Goal: Transaction & Acquisition: Book appointment/travel/reservation

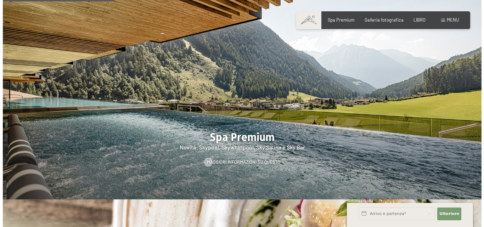
scroll to position [531, 0]
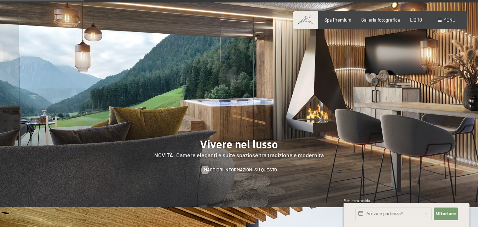
click at [438, 17] on div "Libro Richieste Spa Premium Galleria fotografica LIBRO menu DI ESSO IT Buono Ga…" at bounding box center [379, 20] width 151 height 6
click at [439, 21] on span at bounding box center [440, 20] width 4 height 3
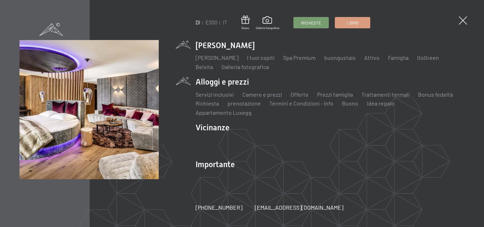
click at [235, 85] on li "Alloggi e prezzi Servizi inclusivi Camere e prezzi Liste Offerte Liste Prezzi f…" at bounding box center [329, 96] width 269 height 40
click at [302, 98] on font "Offerte" at bounding box center [299, 94] width 18 height 7
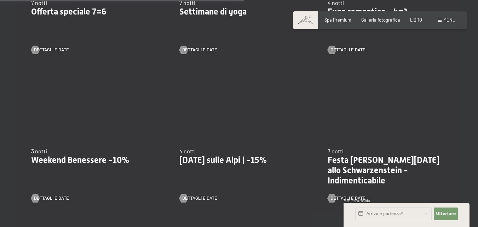
scroll to position [566, 0]
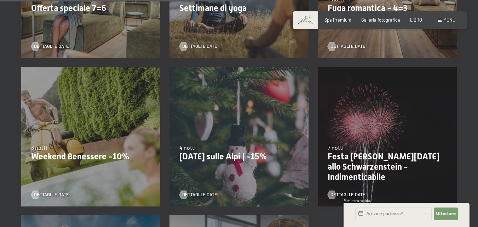
click at [43, 152] on font "Weekend Benessere -10%" at bounding box center [80, 157] width 98 height 10
click at [34, 190] on div at bounding box center [35, 194] width 5 height 8
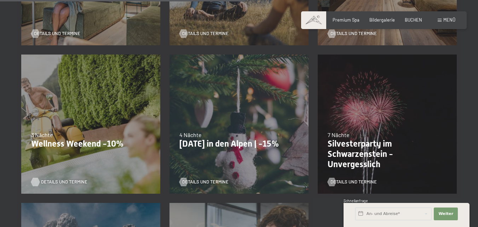
scroll to position [563, 0]
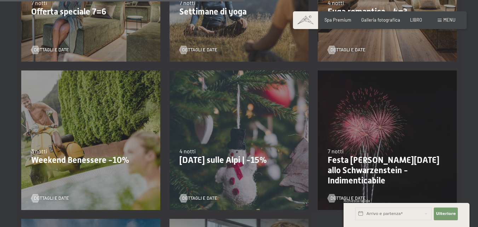
click at [213, 155] on font "Natale sulle Alpi | -15%" at bounding box center [222, 160] width 87 height 10
click at [208, 195] on font "Dettagli e date" at bounding box center [206, 198] width 35 height 6
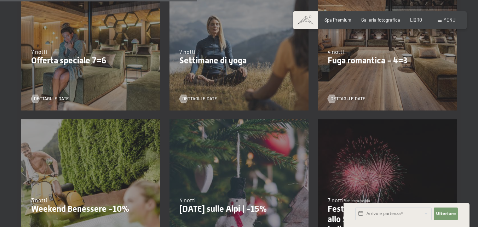
scroll to position [453, 0]
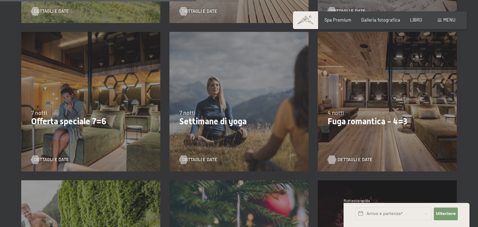
click at [335, 155] on div at bounding box center [332, 159] width 5 height 8
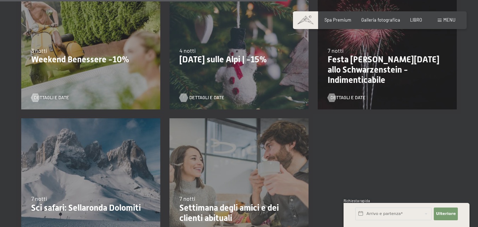
scroll to position [664, 0]
click at [34, 93] on div at bounding box center [35, 97] width 5 height 8
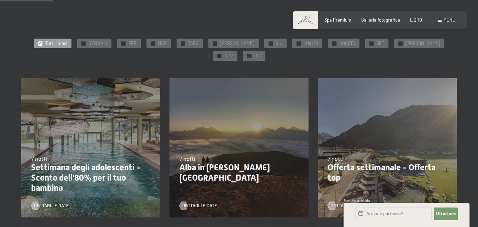
scroll to position [92, 0]
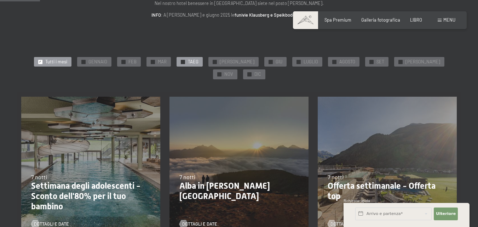
click at [188, 63] on font "TAEG" at bounding box center [193, 62] width 11 height 6
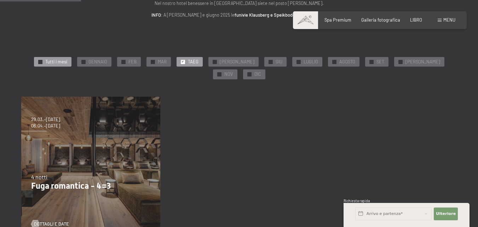
click at [51, 61] on font "Tutti i mesi" at bounding box center [56, 62] width 22 height 6
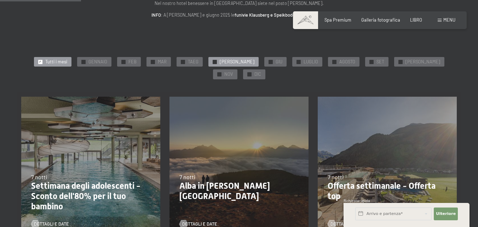
click at [224, 62] on font "MAGGIO" at bounding box center [237, 62] width 35 height 6
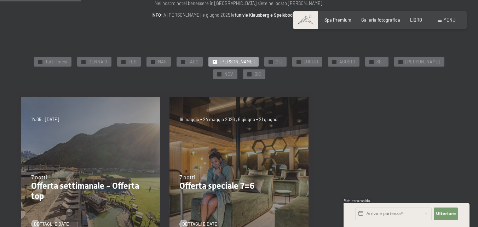
click at [447, 19] on font "menu" at bounding box center [450, 20] width 12 height 6
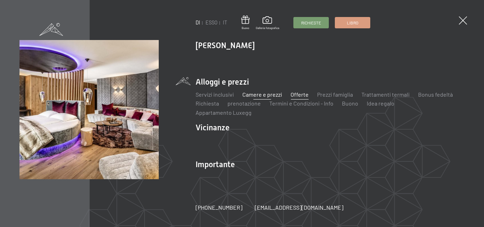
click at [257, 98] on font "Camere e prezzi" at bounding box center [262, 94] width 40 height 7
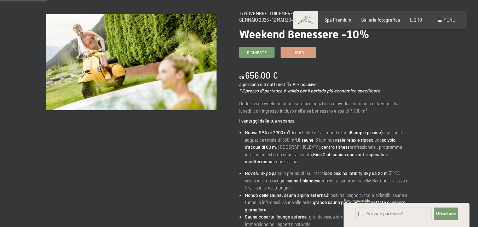
scroll to position [71, 0]
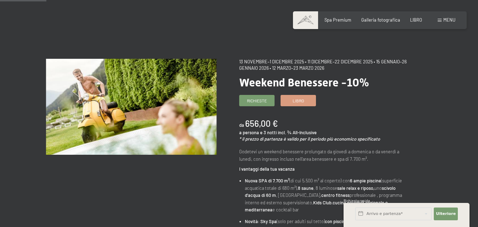
scroll to position [0, 0]
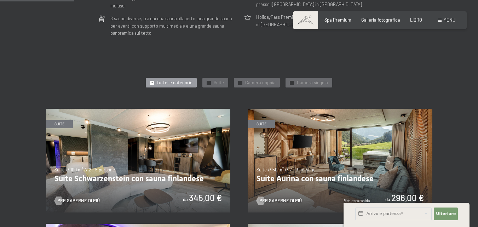
scroll to position [283, 0]
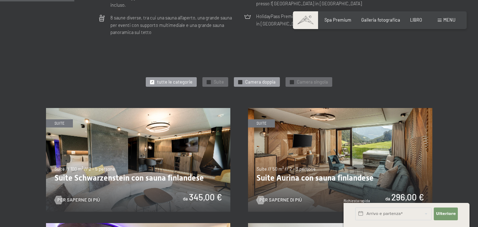
click at [264, 79] on font "Camera doppia" at bounding box center [260, 82] width 30 height 6
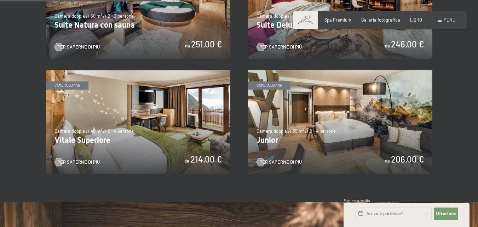
scroll to position [432, 0]
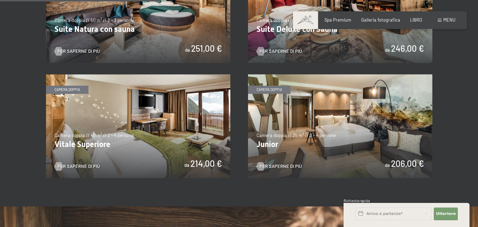
click at [344, 115] on img at bounding box center [340, 126] width 184 height 104
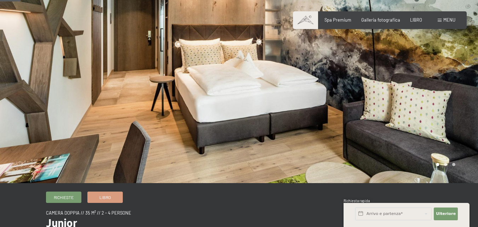
scroll to position [35, 0]
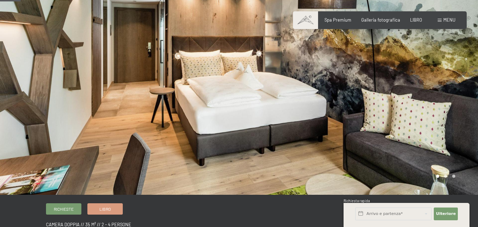
click at [467, 88] on div at bounding box center [358, 80] width 239 height 230
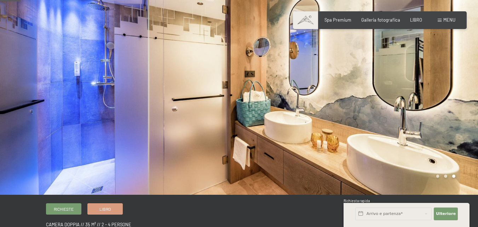
click at [467, 87] on div at bounding box center [358, 80] width 239 height 230
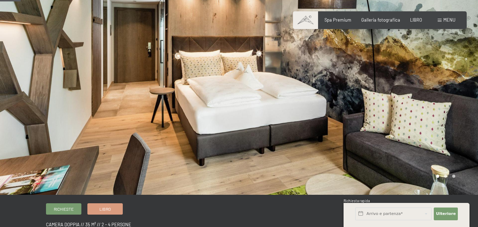
click at [467, 87] on div at bounding box center [358, 80] width 239 height 230
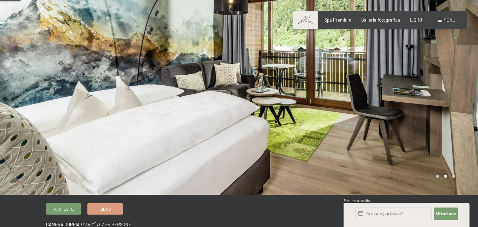
click at [467, 87] on div at bounding box center [358, 80] width 239 height 230
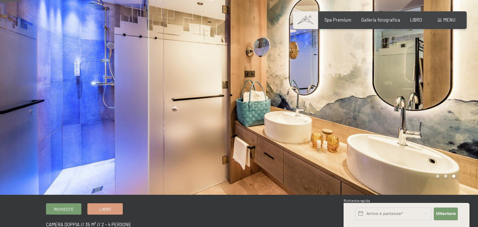
click at [467, 87] on div at bounding box center [358, 80] width 239 height 230
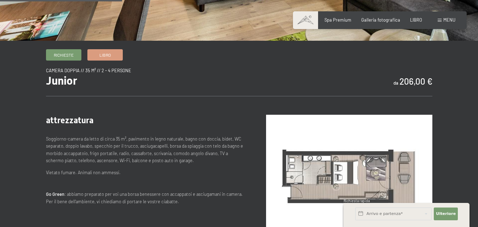
scroll to position [212, 0]
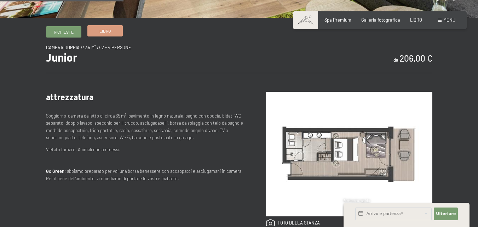
click at [109, 29] on font "Libro" at bounding box center [104, 30] width 11 height 5
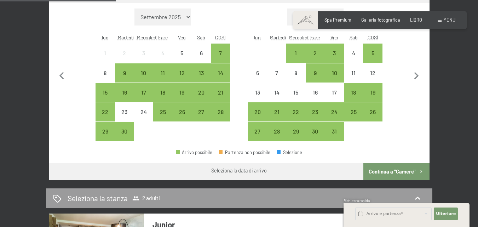
scroll to position [177, 0]
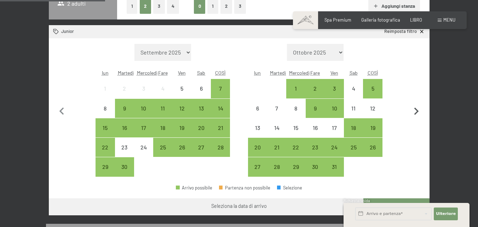
click at [415, 110] on icon "button" at bounding box center [416, 111] width 15 height 15
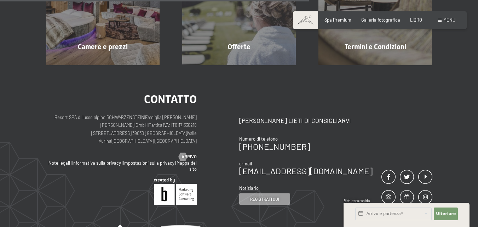
scroll to position [212, 0]
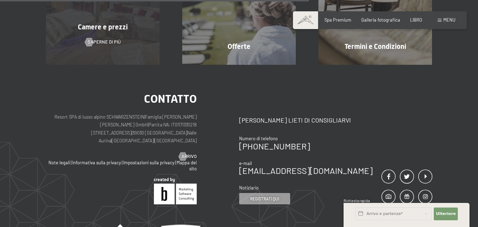
click at [102, 29] on font "Camere e prezzi" at bounding box center [103, 27] width 50 height 8
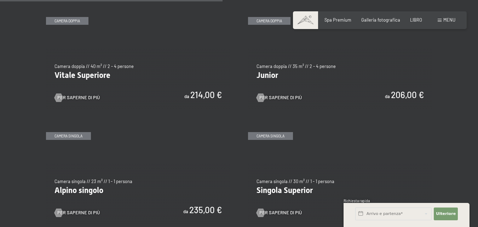
scroll to position [850, 0]
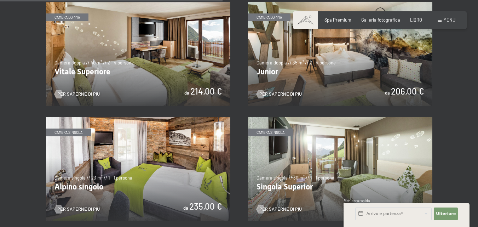
click at [409, 74] on img at bounding box center [340, 54] width 184 height 104
click at [423, 20] on div "Spa Premium Galleria fotografica LIBRO" at bounding box center [368, 20] width 128 height 6
click at [413, 18] on font "LIBRO" at bounding box center [416, 19] width 12 height 6
click at [414, 18] on font "LIBRO" at bounding box center [416, 19] width 12 height 6
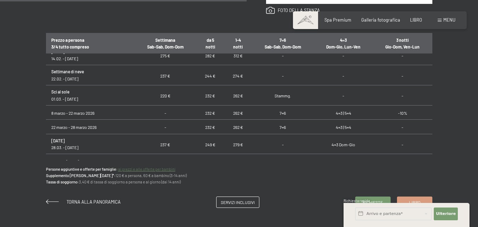
scroll to position [306, 0]
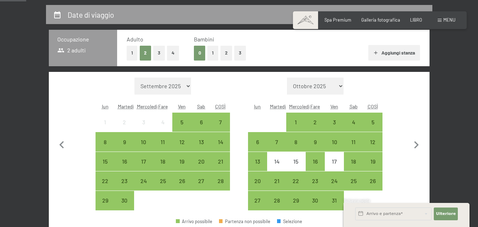
scroll to position [142, 0]
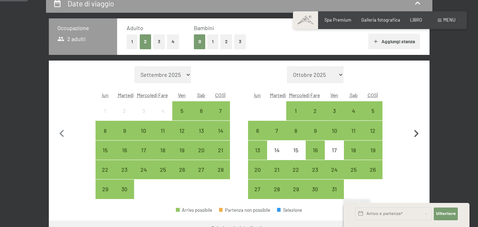
click at [415, 133] on icon "button" at bounding box center [416, 133] width 15 height 15
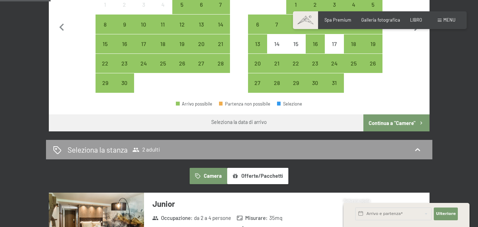
scroll to position [354, 0]
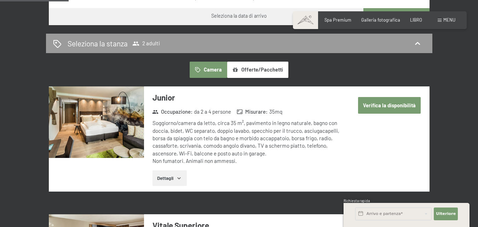
click at [390, 107] on font "Verifica la disponibilità" at bounding box center [389, 105] width 53 height 6
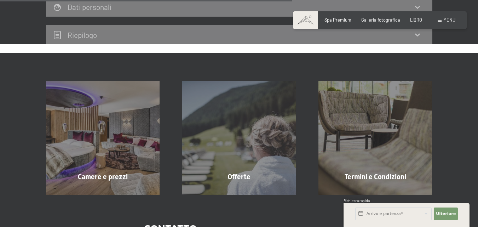
scroll to position [312, 0]
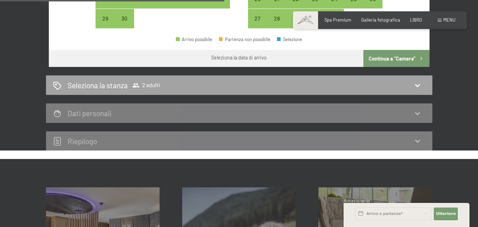
click at [418, 84] on icon at bounding box center [417, 85] width 8 height 8
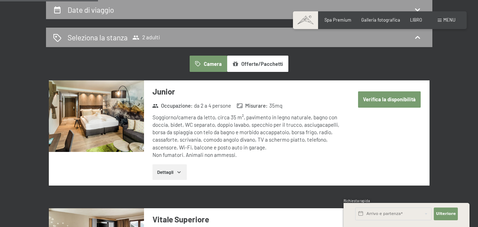
click at [393, 99] on font "Verifica la disponibilità" at bounding box center [389, 99] width 53 height 6
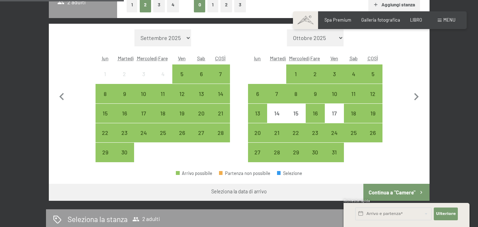
scroll to position [171, 0]
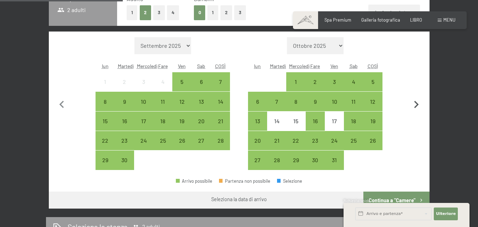
click at [415, 102] on icon "button" at bounding box center [417, 104] width 5 height 7
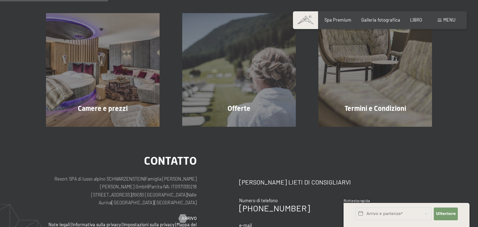
scroll to position [29, 0]
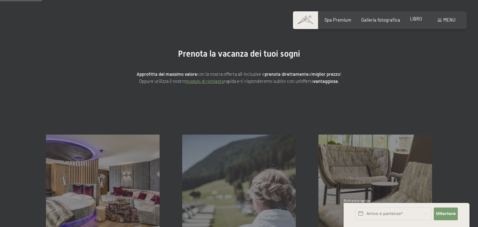
click at [419, 19] on font "LIBRO" at bounding box center [416, 19] width 12 height 6
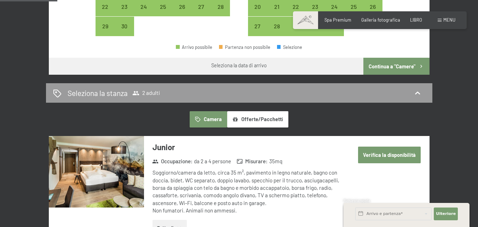
scroll to position [283, 0]
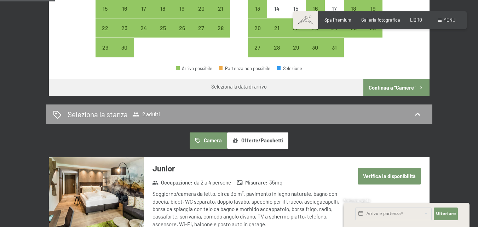
click at [377, 90] on font "Continua a "Camere"" at bounding box center [392, 88] width 47 height 6
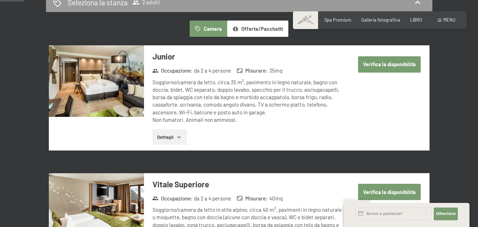
scroll to position [100, 0]
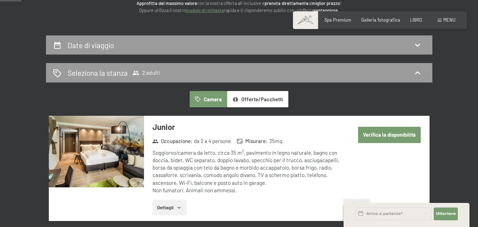
click at [373, 134] on font "Verifica la disponibilità" at bounding box center [389, 135] width 53 height 6
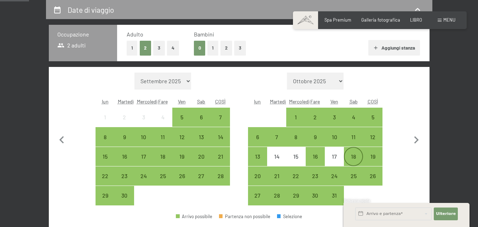
scroll to position [171, 0]
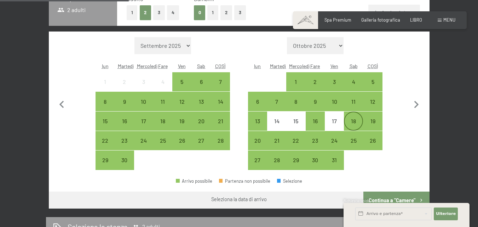
click at [353, 116] on div "18" at bounding box center [354, 121] width 18 height 18
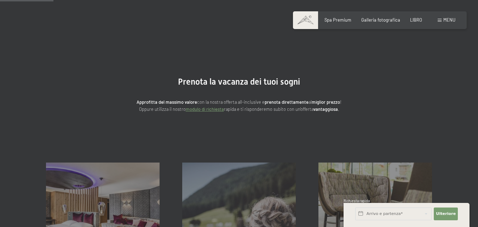
scroll to position [0, 0]
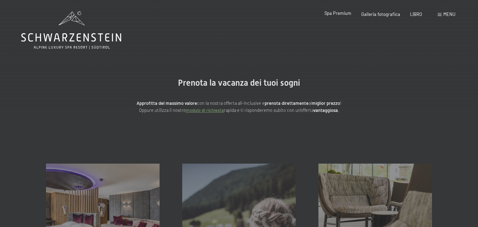
click at [335, 13] on font "Spa Premium" at bounding box center [338, 13] width 27 height 6
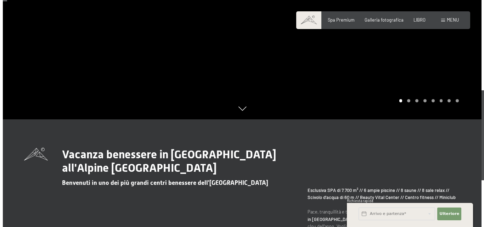
scroll to position [35, 0]
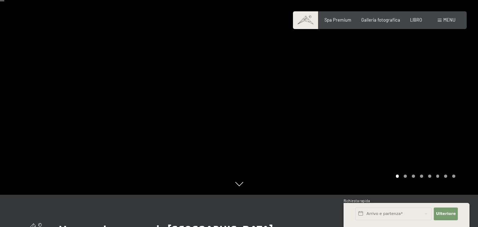
click at [447, 93] on div at bounding box center [358, 80] width 239 height 230
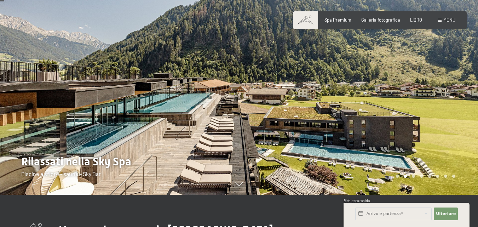
click at [447, 93] on div at bounding box center [358, 80] width 239 height 230
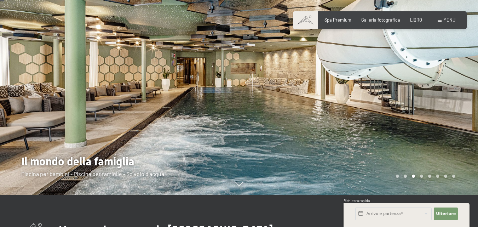
click at [447, 93] on div at bounding box center [358, 80] width 239 height 230
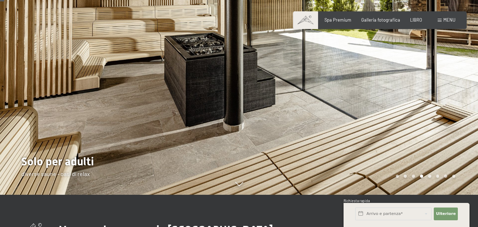
click at [447, 93] on div at bounding box center [358, 80] width 239 height 230
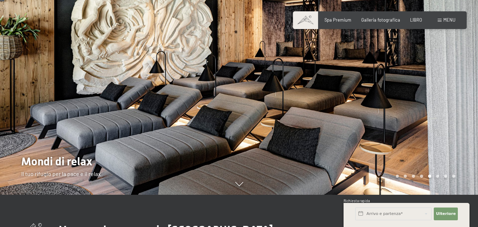
click at [447, 93] on div at bounding box center [358, 80] width 239 height 230
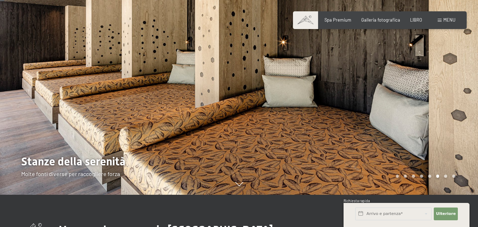
click at [447, 93] on div at bounding box center [358, 80] width 239 height 230
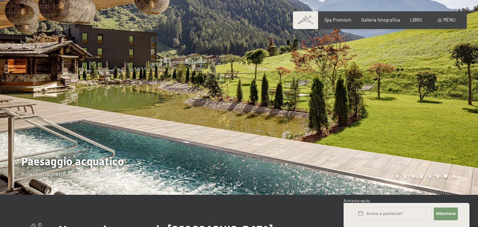
click at [447, 93] on div at bounding box center [358, 80] width 239 height 230
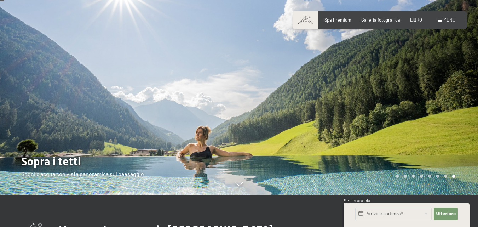
click at [447, 93] on div at bounding box center [358, 80] width 239 height 230
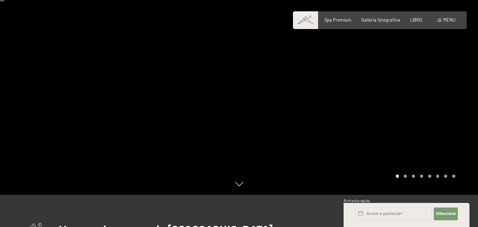
click at [447, 93] on div at bounding box center [358, 80] width 239 height 230
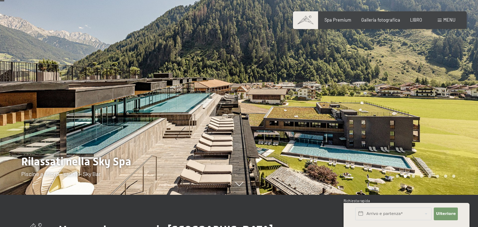
click at [447, 93] on div at bounding box center [358, 80] width 239 height 230
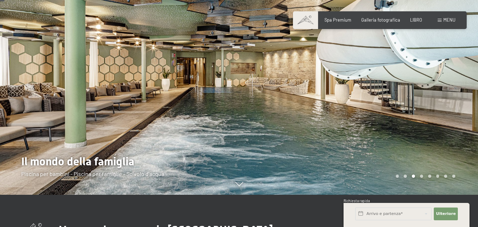
click at [447, 93] on div at bounding box center [358, 80] width 239 height 230
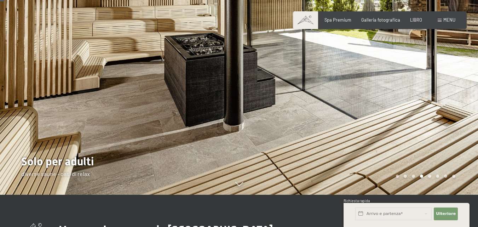
click at [447, 93] on div at bounding box center [358, 80] width 239 height 230
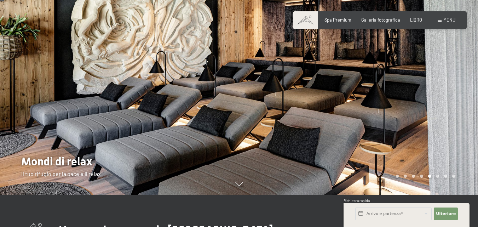
click at [447, 93] on div at bounding box center [358, 80] width 239 height 230
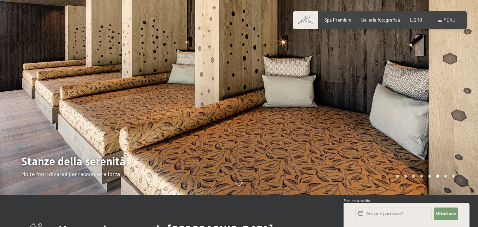
click at [440, 18] on div "menu" at bounding box center [447, 20] width 18 height 6
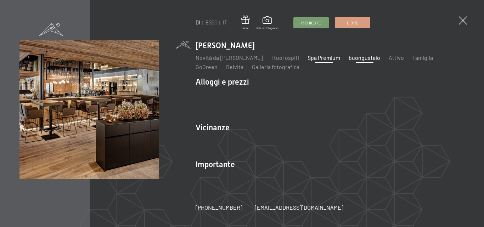
click at [356, 59] on font "buongustaio" at bounding box center [364, 57] width 32 height 7
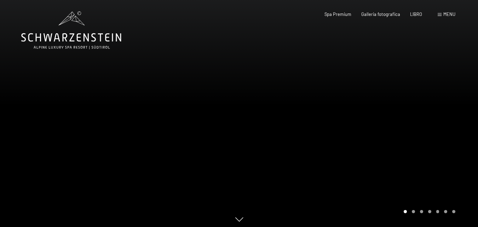
click at [473, 93] on div at bounding box center [358, 115] width 239 height 230
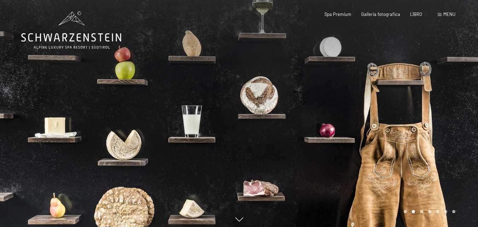
click at [473, 108] on div at bounding box center [358, 115] width 239 height 230
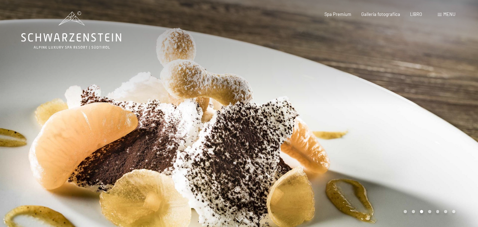
click at [473, 108] on div at bounding box center [358, 115] width 239 height 230
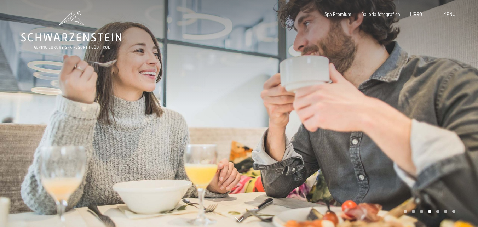
click at [473, 108] on div at bounding box center [358, 115] width 239 height 230
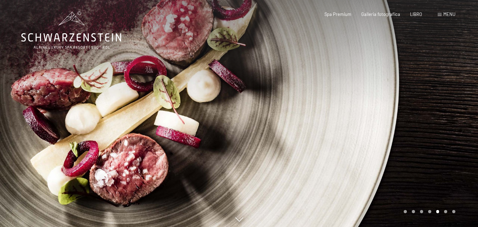
click at [457, 98] on div at bounding box center [358, 115] width 239 height 230
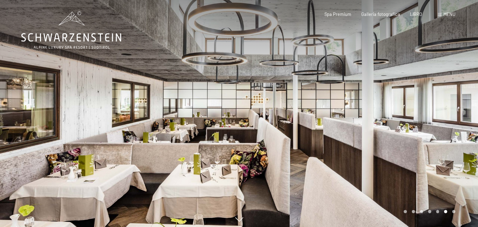
click at [455, 104] on div at bounding box center [358, 115] width 239 height 230
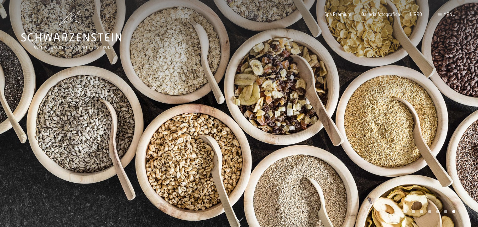
click at [455, 106] on div at bounding box center [358, 115] width 239 height 230
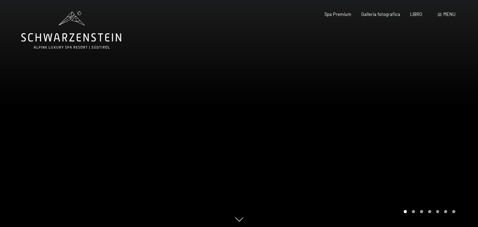
click at [455, 106] on div at bounding box center [358, 115] width 239 height 230
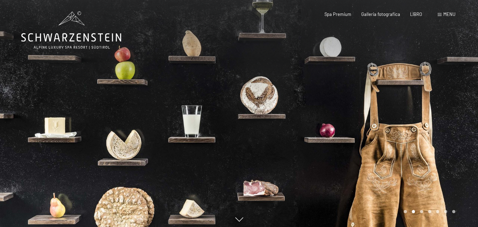
click at [454, 106] on div at bounding box center [358, 115] width 239 height 230
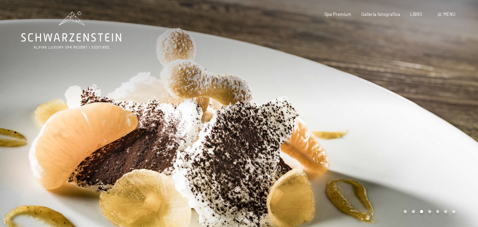
click at [454, 105] on div at bounding box center [358, 115] width 239 height 230
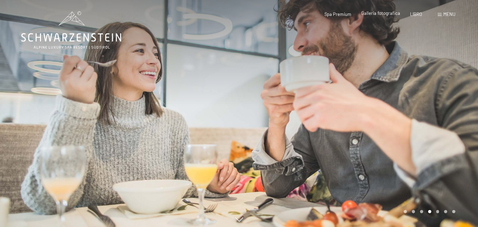
click at [372, 15] on font "Galleria fotografica" at bounding box center [380, 13] width 39 height 6
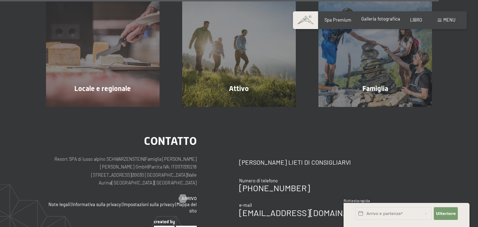
scroll to position [1982, 0]
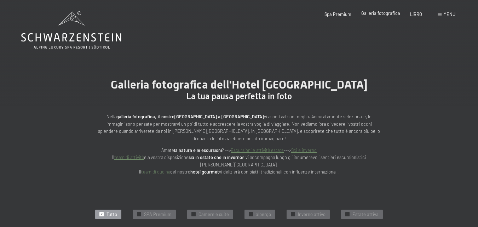
click at [362, 13] on font "Galleria fotografica" at bounding box center [380, 13] width 39 height 6
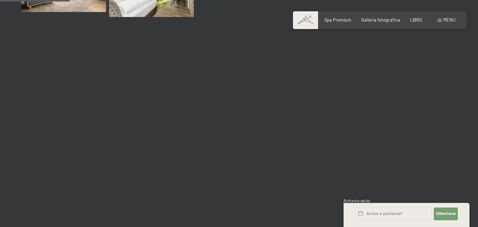
scroll to position [1027, 0]
